Goal: Information Seeking & Learning: Learn about a topic

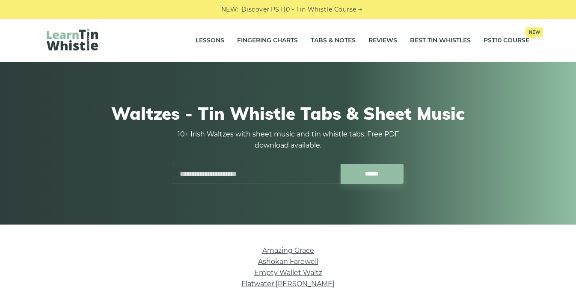
scroll to position [205, 0]
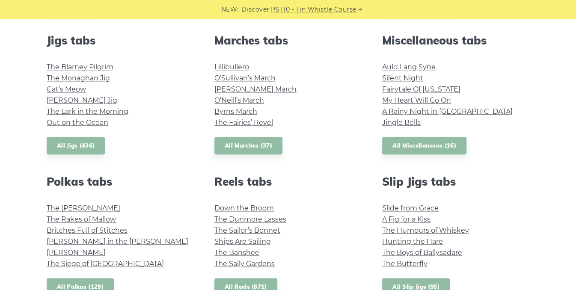
scroll to position [474, 0]
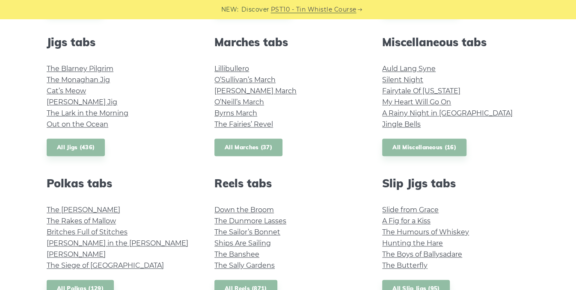
click at [241, 147] on link "All Marches (37)" at bounding box center [248, 148] width 68 height 18
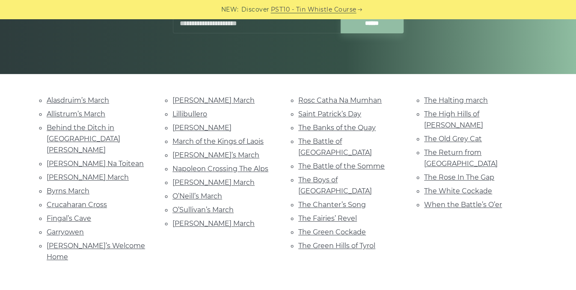
scroll to position [150, 0]
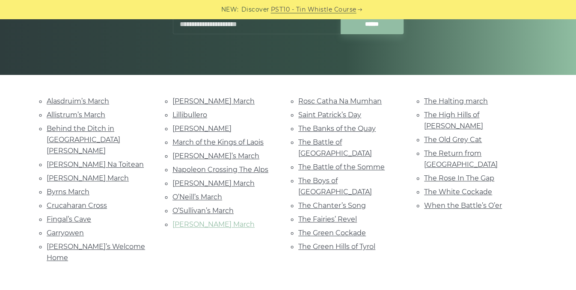
click at [208, 220] on link "Parnell’s March" at bounding box center [213, 224] width 82 height 8
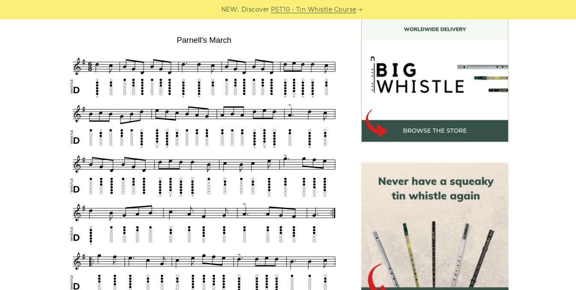
scroll to position [249, 0]
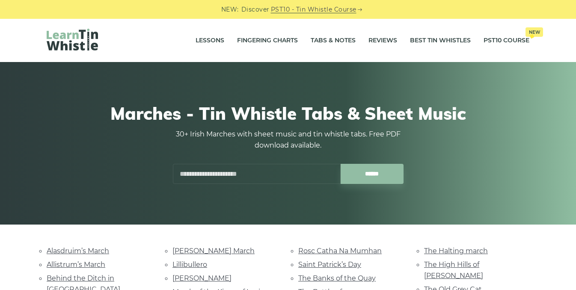
scroll to position [150, 0]
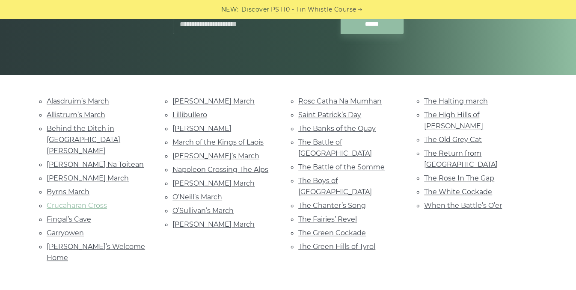
click at [97, 202] on link "Crucaharan Cross" at bounding box center [77, 206] width 60 height 8
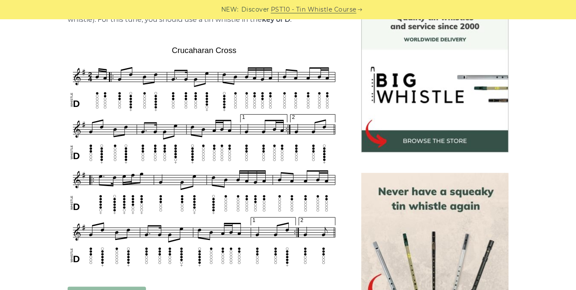
scroll to position [241, 0]
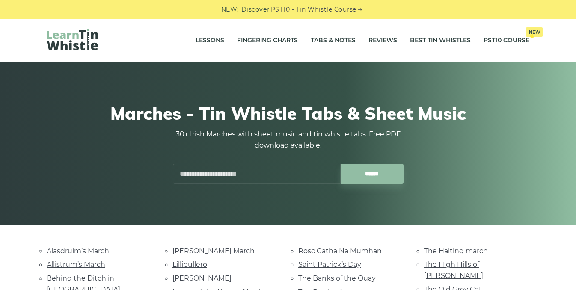
scroll to position [150, 0]
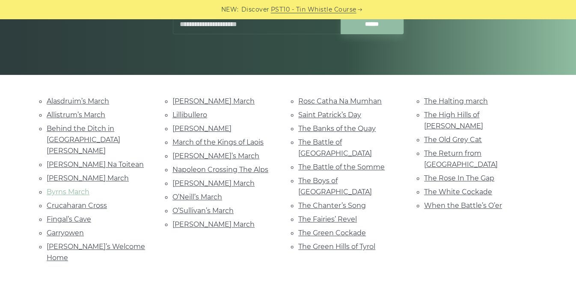
click at [76, 188] on link "Byrns March" at bounding box center [68, 192] width 43 height 8
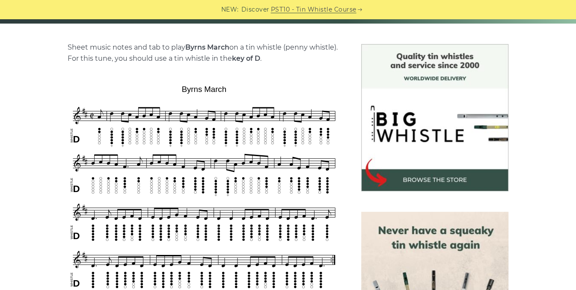
scroll to position [200, 0]
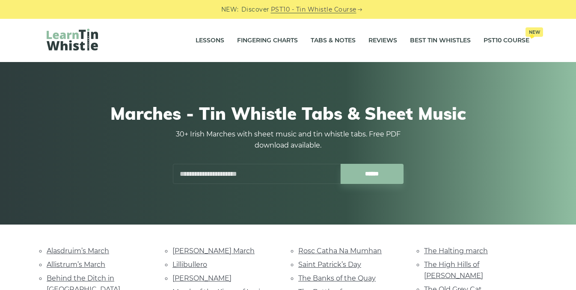
scroll to position [150, 0]
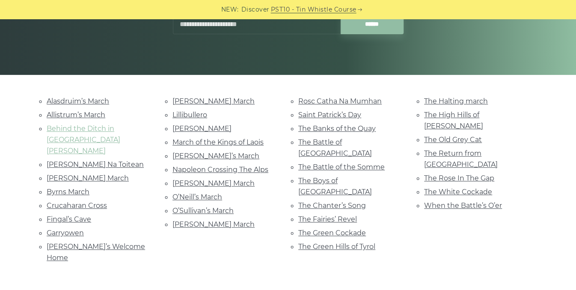
click at [117, 129] on link "Behind the Ditch in [GEOGRAPHIC_DATA] [PERSON_NAME]" at bounding box center [84, 140] width 74 height 30
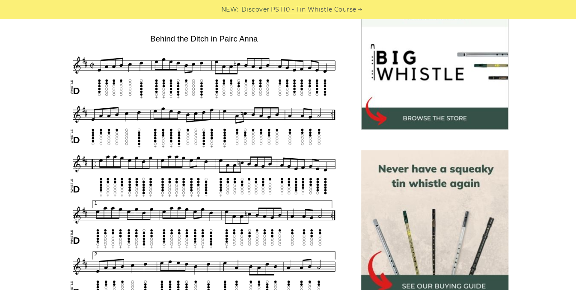
scroll to position [264, 0]
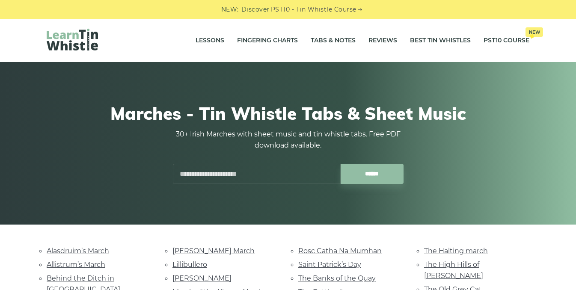
scroll to position [150, 0]
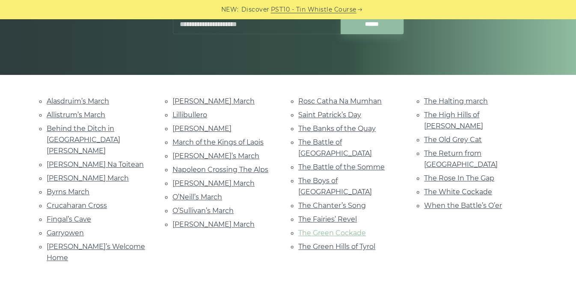
click at [359, 229] on link "The Green Cockade" at bounding box center [332, 233] width 68 height 8
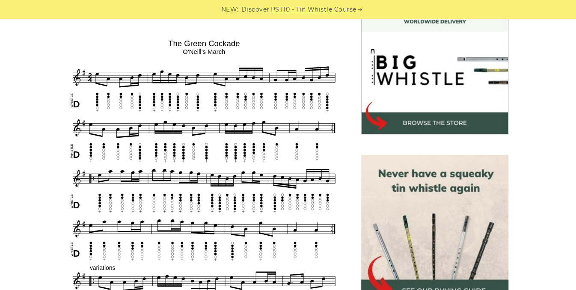
scroll to position [253, 0]
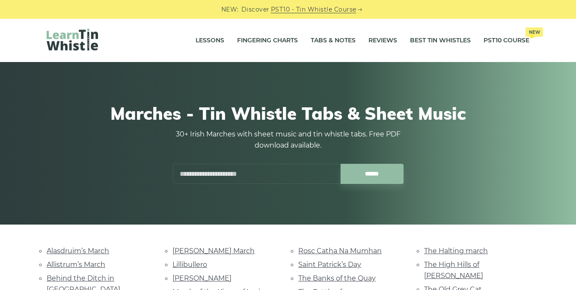
scroll to position [150, 0]
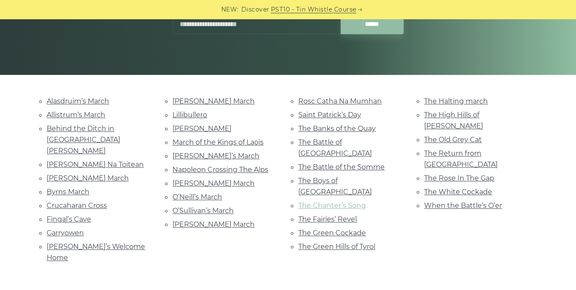
click at [356, 202] on link "The Chanter’s Song" at bounding box center [332, 206] width 68 height 8
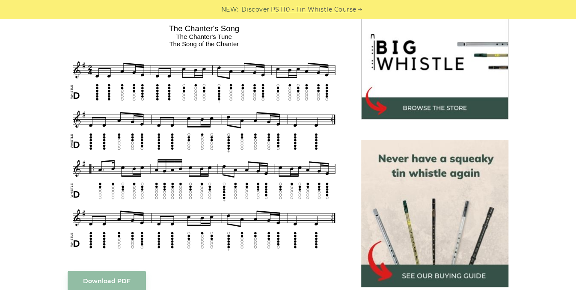
scroll to position [270, 0]
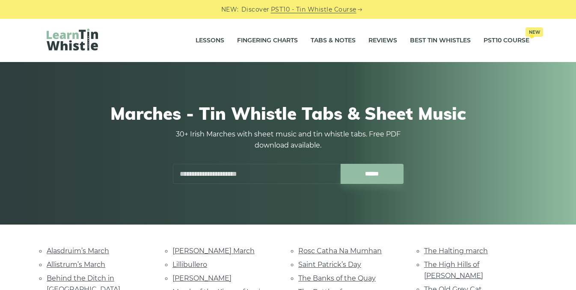
scroll to position [150, 0]
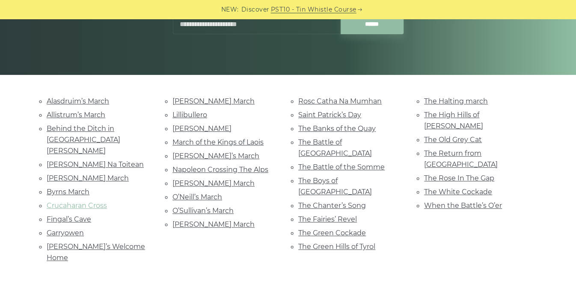
click at [99, 202] on link "Crucaharan Cross" at bounding box center [77, 206] width 60 height 8
